Goal: Check status: Check status

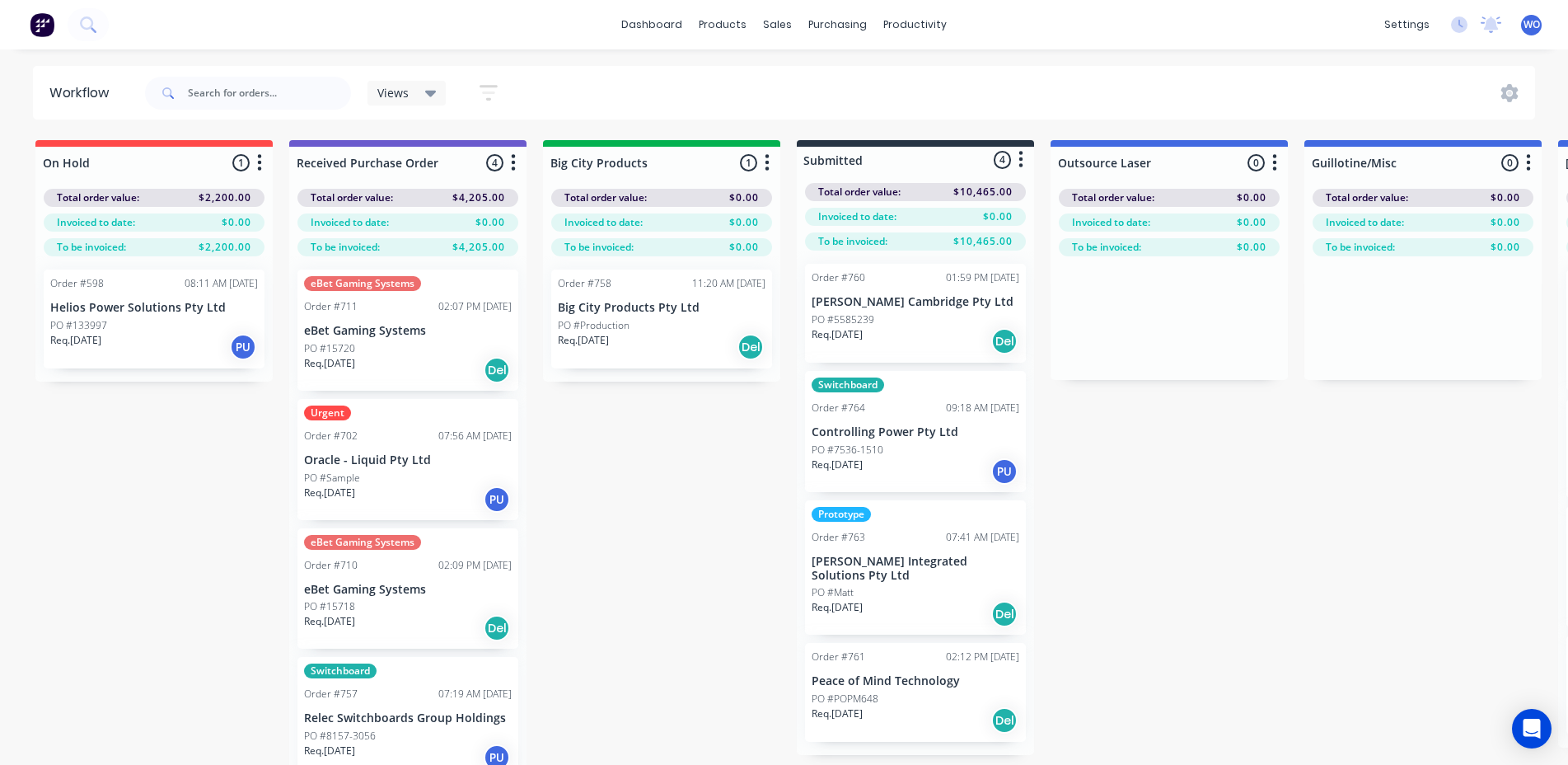
click at [43, 21] on img at bounding box center [42, 25] width 25 height 25
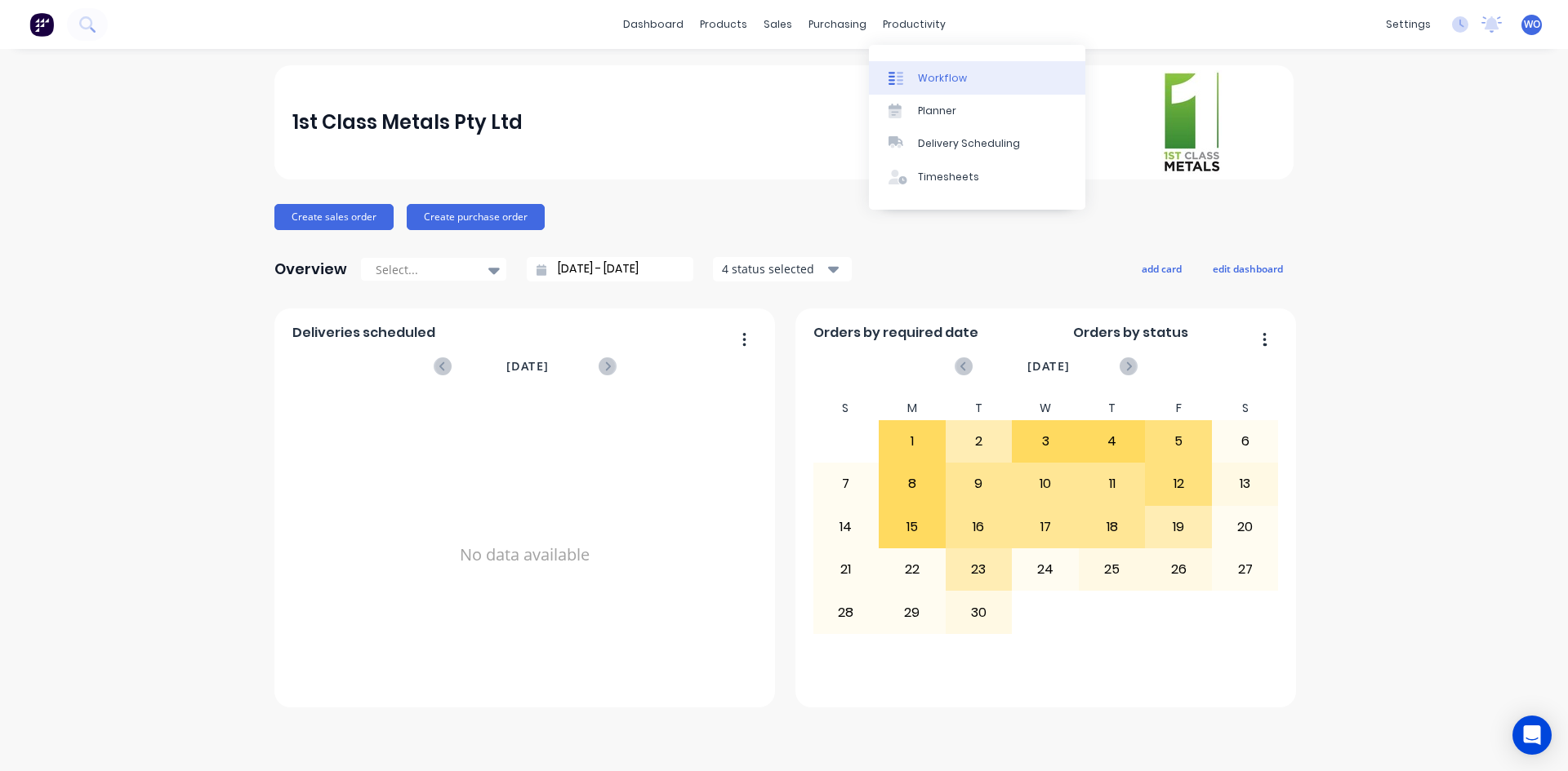
click at [970, 83] on link "Workflow" at bounding box center [977, 77] width 217 height 33
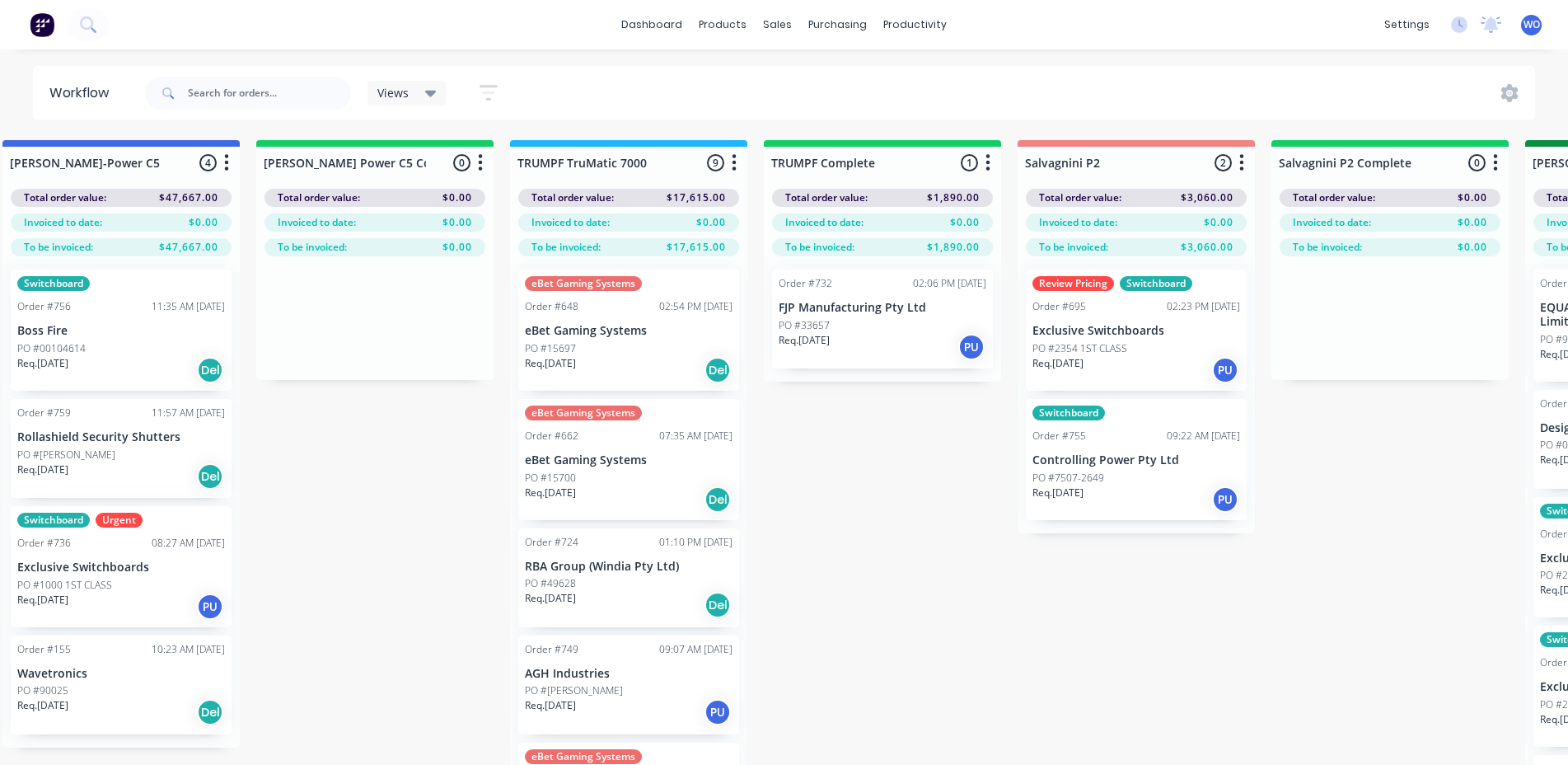
scroll to position [0, 1560]
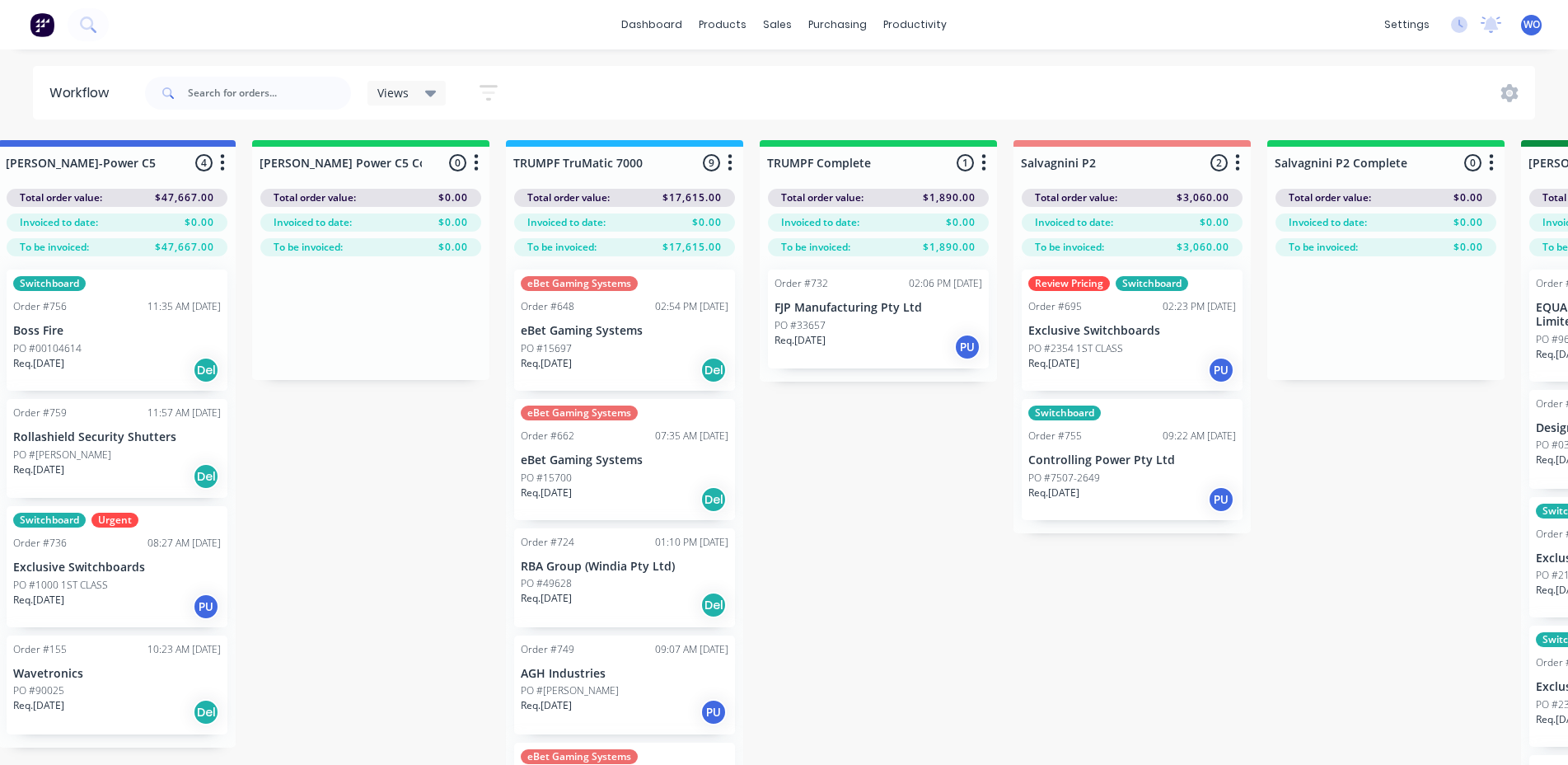
click at [890, 326] on div "PO #33657" at bounding box center [879, 326] width 208 height 15
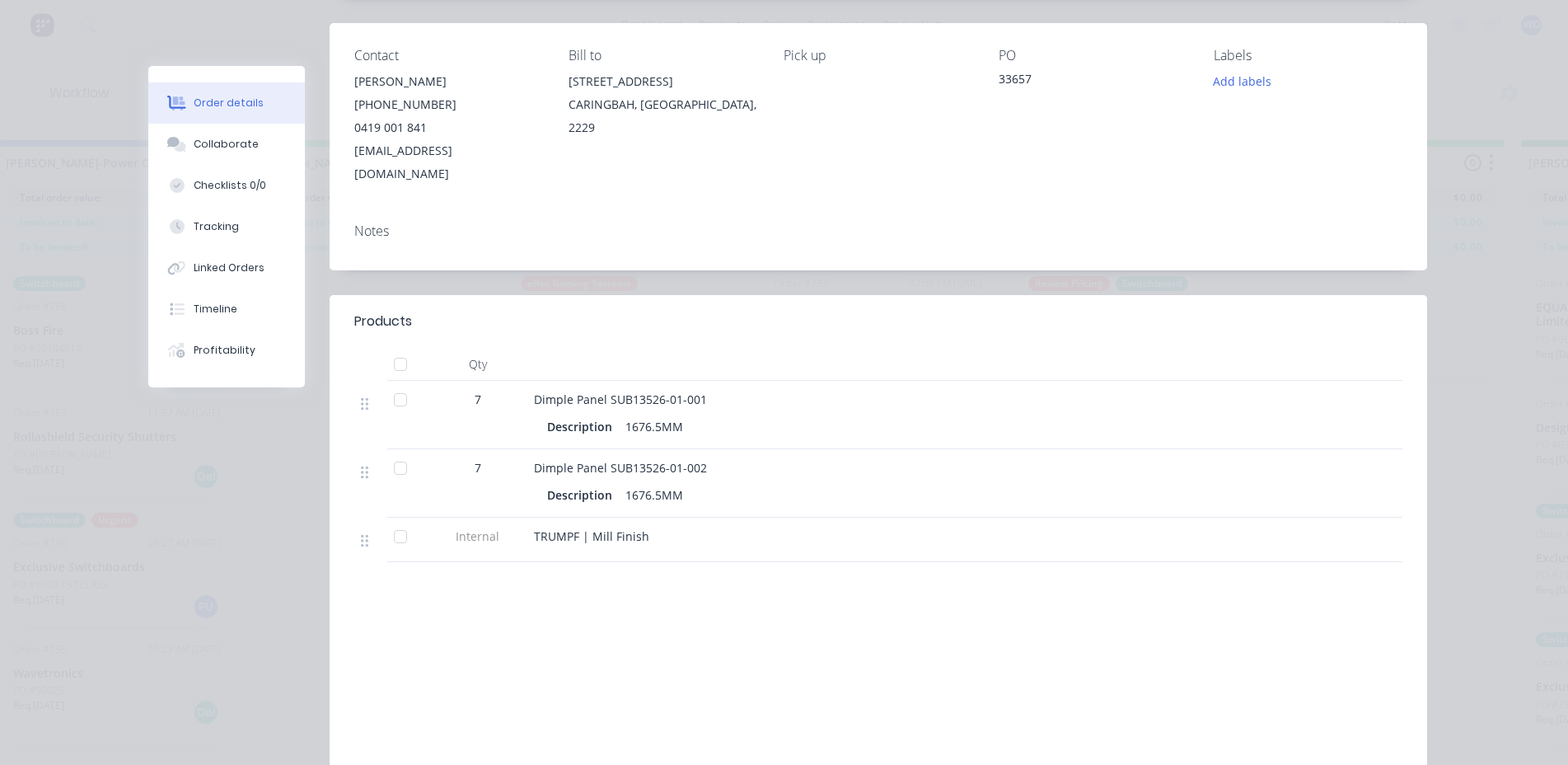
scroll to position [0, 0]
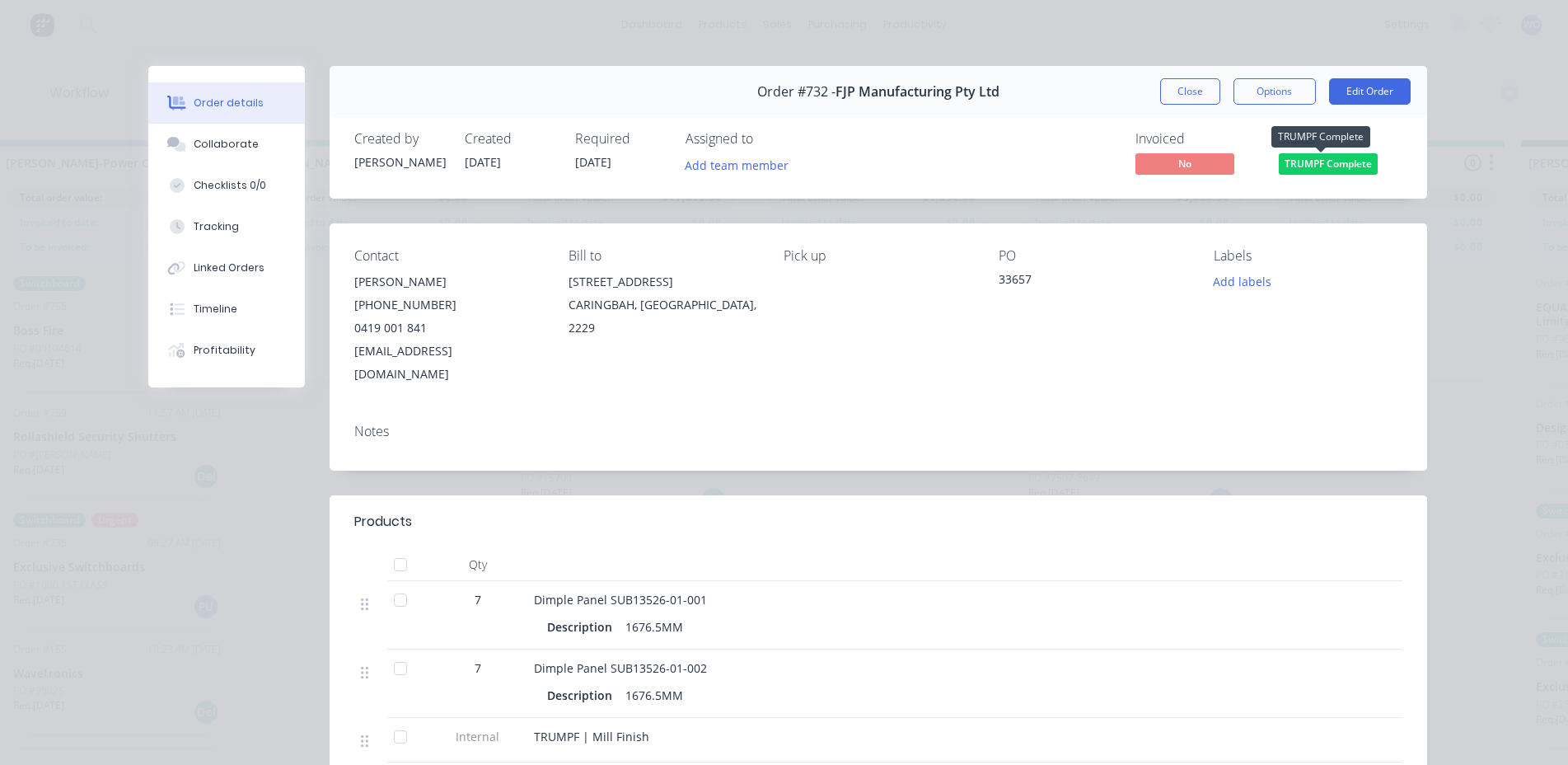
click at [1358, 156] on span "TRUMPF Complete" at bounding box center [1328, 163] width 99 height 21
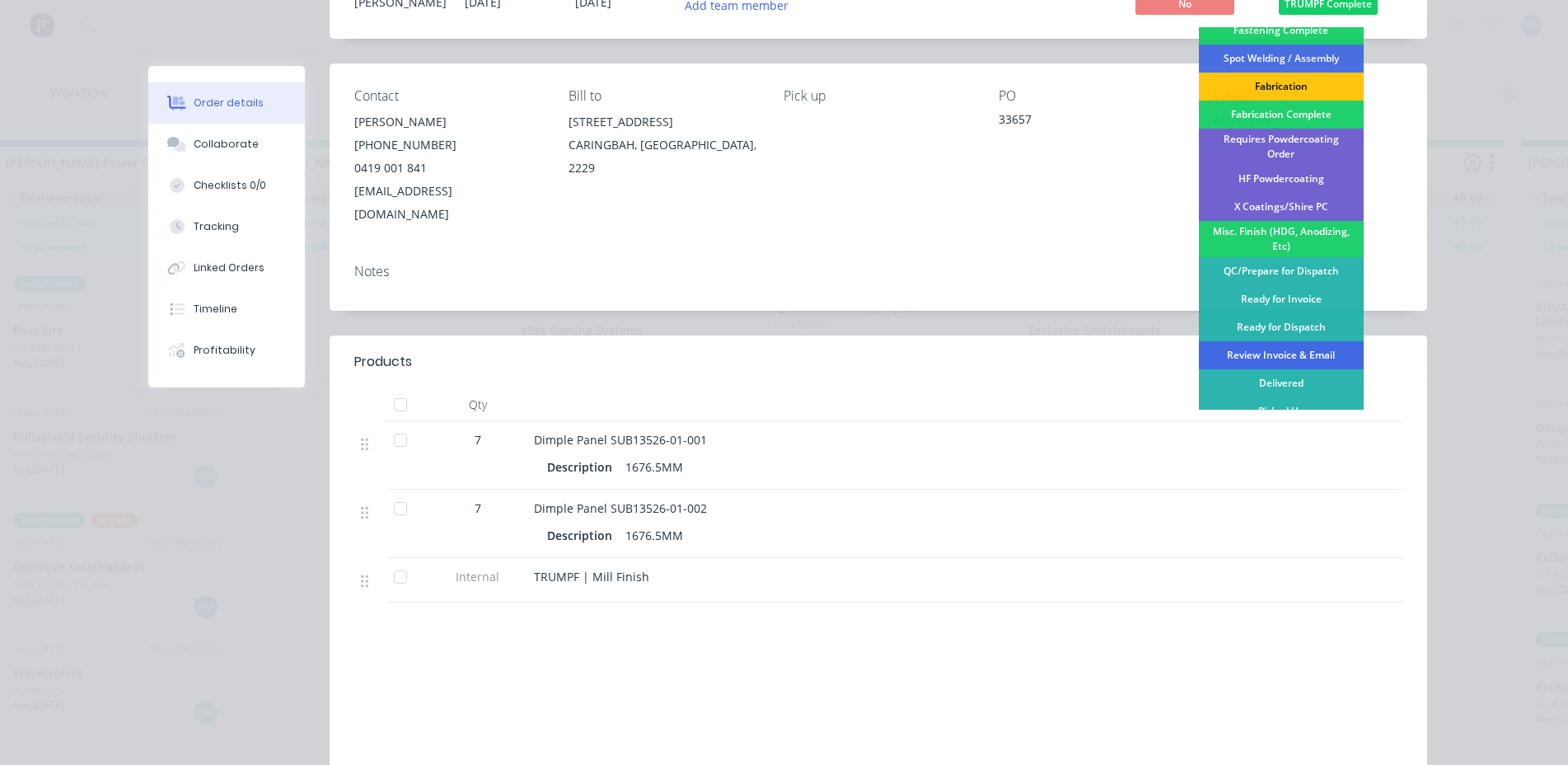
scroll to position [165, 0]
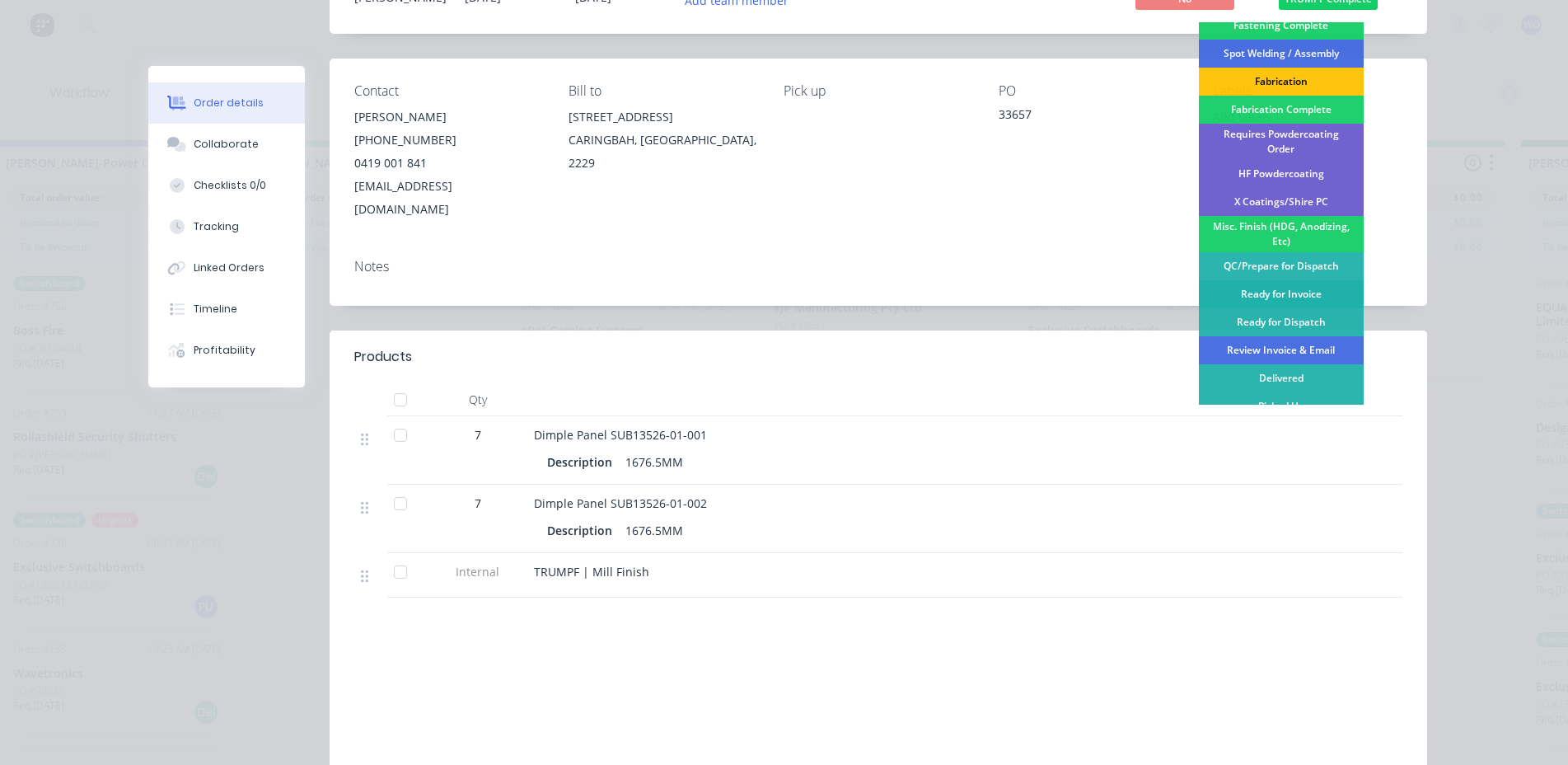
click at [1303, 283] on div "Ready for Invoice" at bounding box center [1281, 293] width 165 height 28
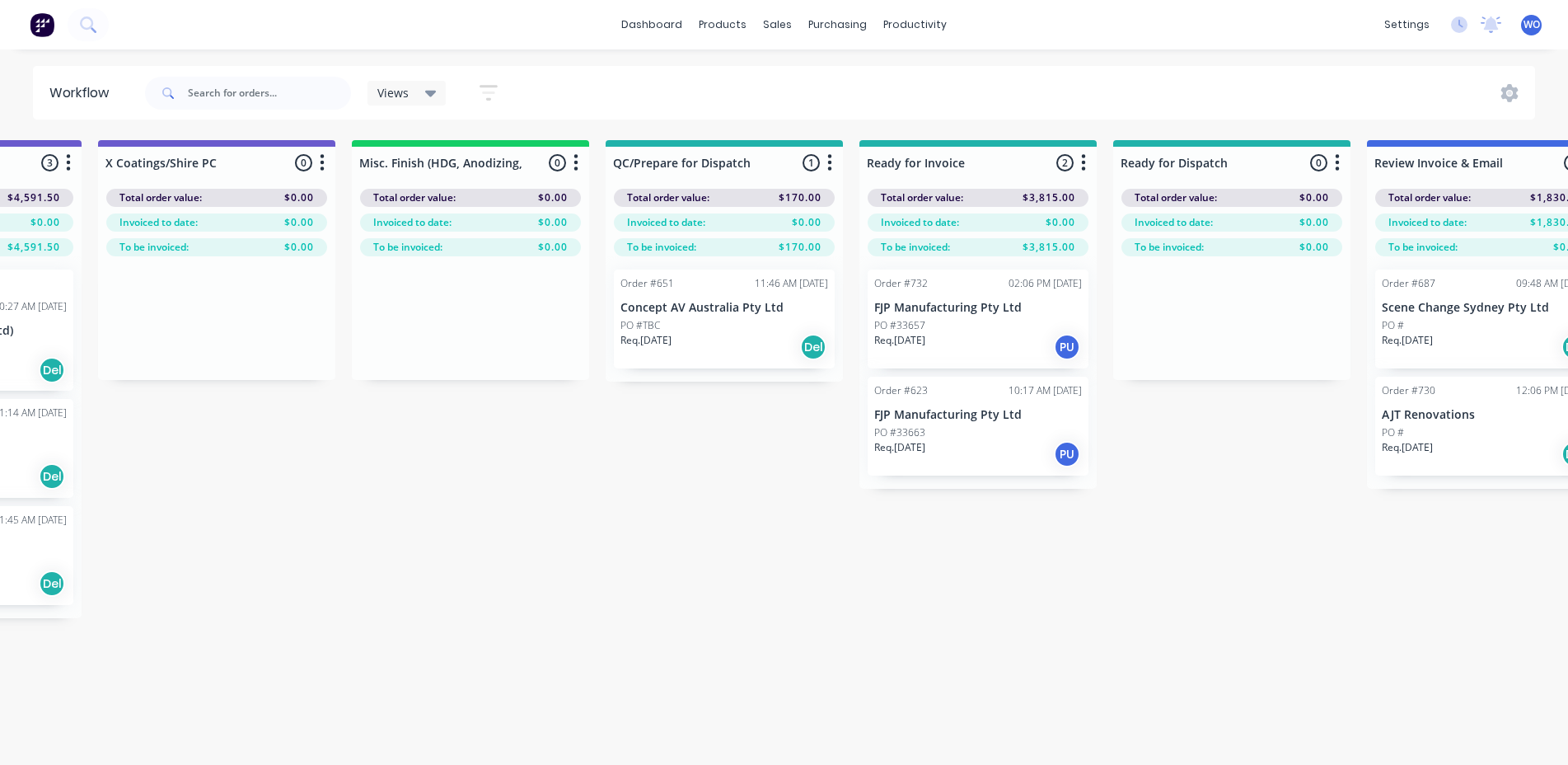
scroll to position [0, 5970]
